Goal: Task Accomplishment & Management: Use online tool/utility

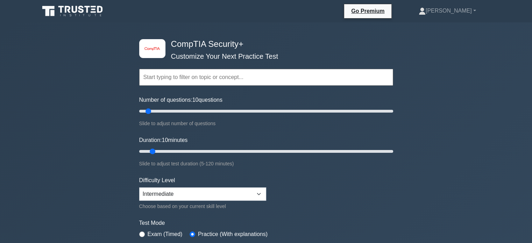
click at [221, 71] on input "text" at bounding box center [266, 77] width 254 height 17
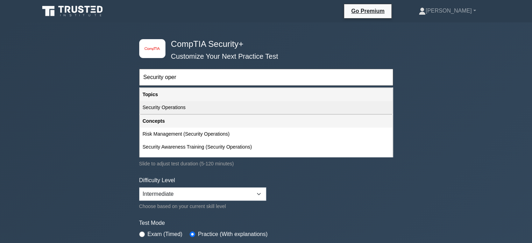
click at [193, 112] on div "Security Operations" at bounding box center [266, 107] width 253 height 13
type input "Security Operations"
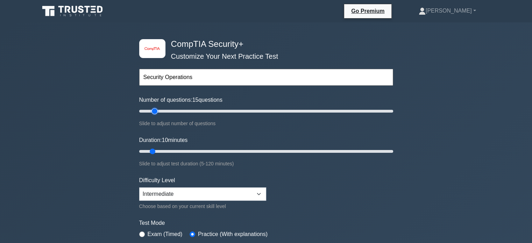
type input "15"
click at [153, 110] on input "Number of questions: 15 questions" at bounding box center [266, 111] width 254 height 8
drag, startPoint x: 155, startPoint y: 110, endPoint x: 146, endPoint y: 111, distance: 9.2
type input "10"
click at [146, 111] on input "Number of questions: 10 questions" at bounding box center [266, 111] width 254 height 8
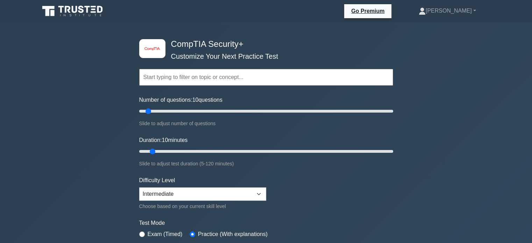
click at [173, 77] on input "text" at bounding box center [266, 77] width 254 height 17
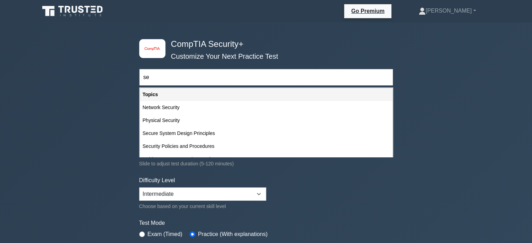
type input "sec"
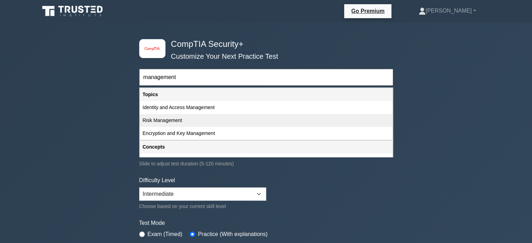
click at [211, 115] on div "Risk Management" at bounding box center [266, 120] width 253 height 13
type input "Risk Management"
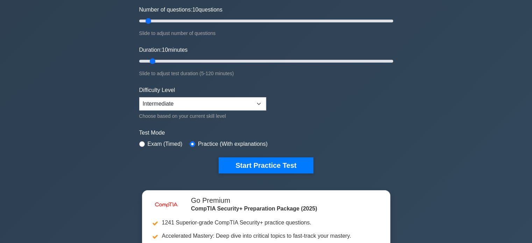
scroll to position [87, 0]
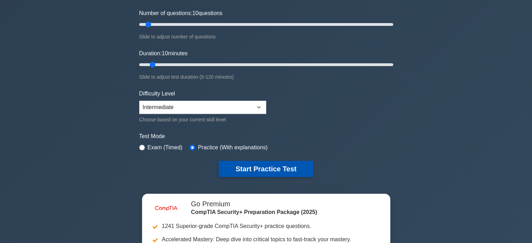
click at [236, 171] on button "Start Practice Test" at bounding box center [266, 169] width 94 height 16
